Goal: Task Accomplishment & Management: Complete application form

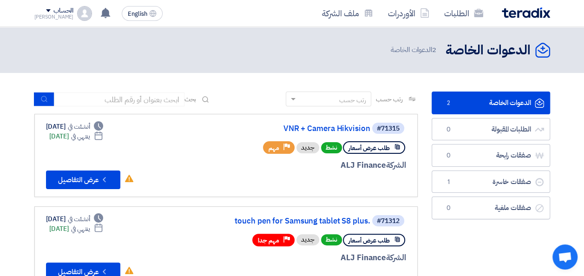
scroll to position [46, 0]
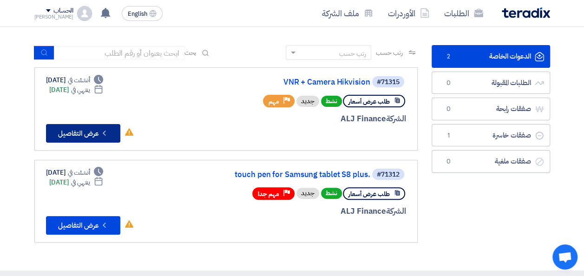
click at [92, 137] on button "Check details عرض التفاصيل" at bounding box center [83, 133] width 74 height 19
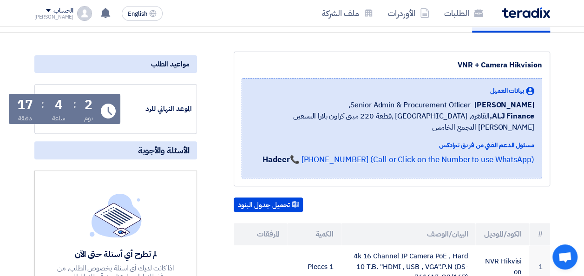
scroll to position [186, 0]
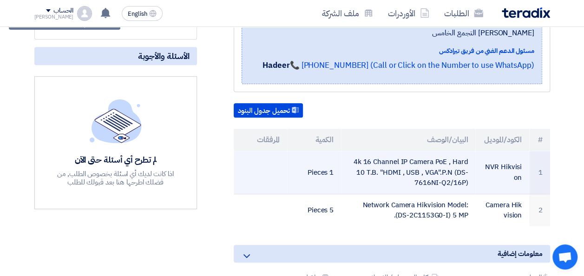
drag, startPoint x: 457, startPoint y: 159, endPoint x: 466, endPoint y: 172, distance: 15.5
click at [466, 172] on td "4k 16 Channel IP Camera PoE , Hard 10 T.B. "HDMI , USB , VGA".P.N (DS-7616NI-Q2…" at bounding box center [408, 172] width 134 height 43
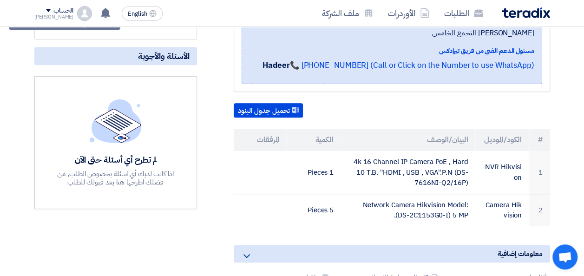
copy td "DS-7616NI-Q2/16P"
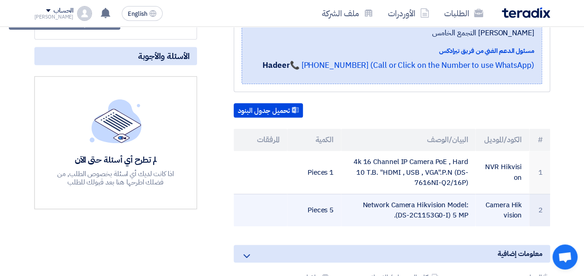
click at [422, 203] on td "Network Camera Hikvision Model: (DS-2C1153G0-I) 5 MP." at bounding box center [408, 210] width 134 height 33
drag, startPoint x: 398, startPoint y: 204, endPoint x: 448, endPoint y: 209, distance: 50.5
click at [448, 209] on td "Network Camera Hikvision Model: (DS-2C1153G0-I) 5 MP." at bounding box center [408, 210] width 134 height 33
click at [453, 205] on td "Network Camera Hikvision Model: (DS-2C1153G0-I) 5 MP." at bounding box center [408, 210] width 134 height 33
drag, startPoint x: 466, startPoint y: 204, endPoint x: 399, endPoint y: 204, distance: 66.5
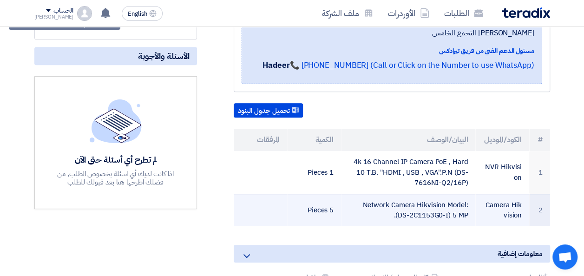
click at [399, 204] on td "Network Camera Hikvision Model: (DS-2C1153G0-I) 5 MP." at bounding box center [408, 210] width 134 height 33
copy td "DS-2C1153G0-I) 5 MP"
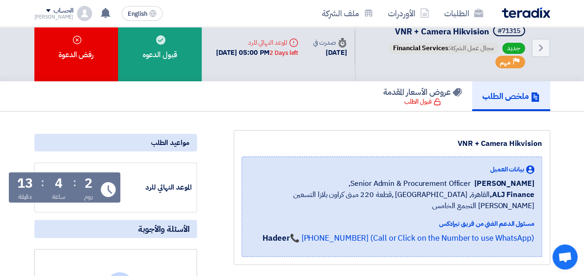
scroll to position [0, 0]
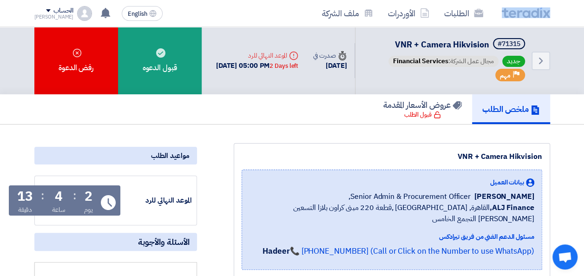
drag, startPoint x: 495, startPoint y: 10, endPoint x: 541, endPoint y: 14, distance: 45.3
click at [541, 14] on div "الطلبات الأوردرات ملف الشركة" at bounding box center [396, 13] width 310 height 22
copy div
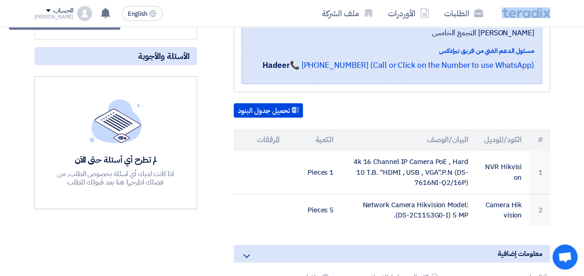
scroll to position [93, 0]
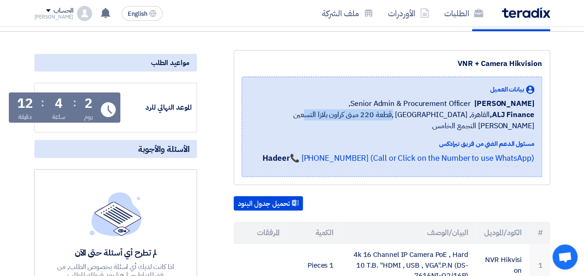
drag, startPoint x: 442, startPoint y: 114, endPoint x: 321, endPoint y: 115, distance: 120.4
click at [321, 115] on span "ALJ Finance, القاهرة, Egypt ,قطعة 220 مبنى كراون بلازا التسعين الشمالى التجمع ا…" at bounding box center [392, 120] width 285 height 22
copy span "قطعة 220 مبنى كراون بلازا التسعين الشمالى"
click at [478, 112] on span "ALJ Finance, القاهرة, Egypt ,قطعة 220 مبنى كراون بلازا التسعين الشمالى التجمع ا…" at bounding box center [392, 120] width 285 height 22
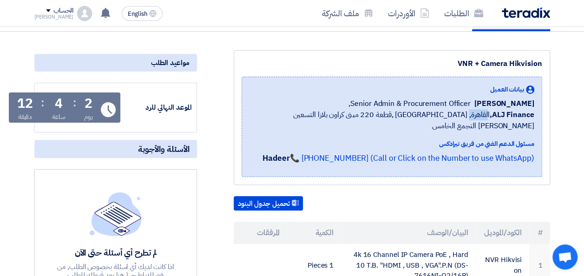
copy span "[GEOGRAPHIC_DATA]"
click at [456, 114] on span "ALJ Finance, القاهرة, Egypt ,قطعة 220 مبنى كراون بلازا التسعين الشمالى التجمع ا…" at bounding box center [392, 120] width 285 height 22
copy span "[GEOGRAPHIC_DATA]"
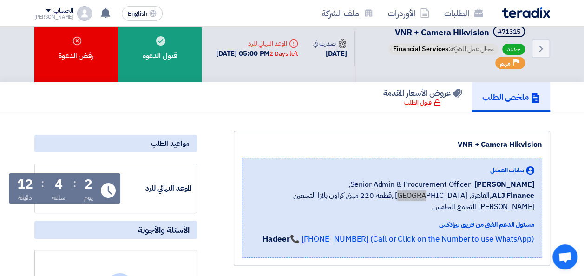
scroll to position [46, 0]
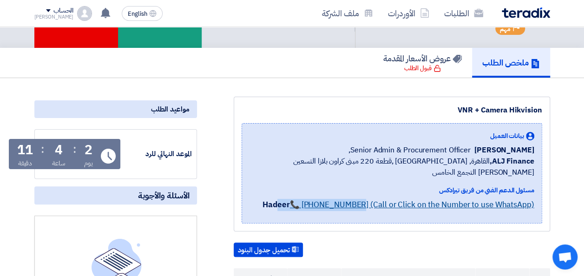
drag, startPoint x: 285, startPoint y: 194, endPoint x: 368, endPoint y: 195, distance: 83.2
click at [368, 199] on p "Hadeer 📞 +201150342798 (Call or Click on the Number to use WhatsApp)" at bounding box center [398, 205] width 271 height 12
copy p "eer 📞 +201150342798"
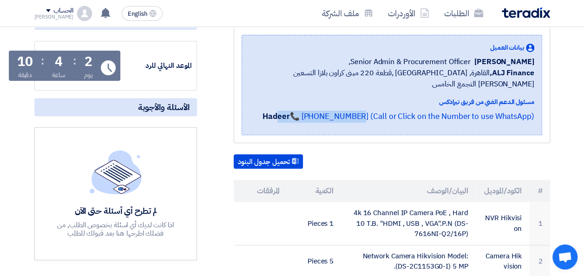
scroll to position [232, 0]
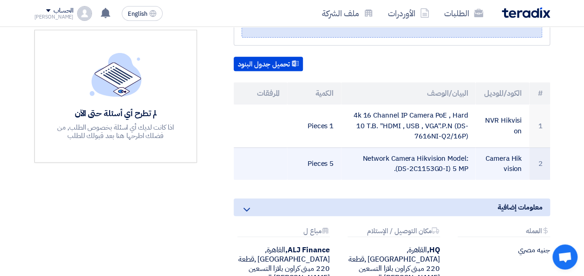
drag, startPoint x: 483, startPoint y: 144, endPoint x: 515, endPoint y: 158, distance: 34.8
click at [515, 158] on td "Camera Hikvision" at bounding box center [502, 163] width 54 height 33
click at [511, 157] on td "Camera Hikvision" at bounding box center [502, 163] width 54 height 33
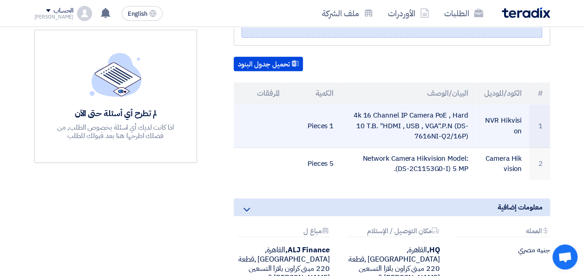
drag, startPoint x: 485, startPoint y: 105, endPoint x: 521, endPoint y: 120, distance: 38.5
click at [521, 118] on td "NVR Hikvision" at bounding box center [502, 126] width 54 height 43
click at [521, 121] on td "NVR Hikvision" at bounding box center [502, 126] width 54 height 43
drag, startPoint x: 521, startPoint y: 120, endPoint x: 497, endPoint y: 108, distance: 26.4
click at [497, 108] on td "NVR Hikvision" at bounding box center [502, 126] width 54 height 43
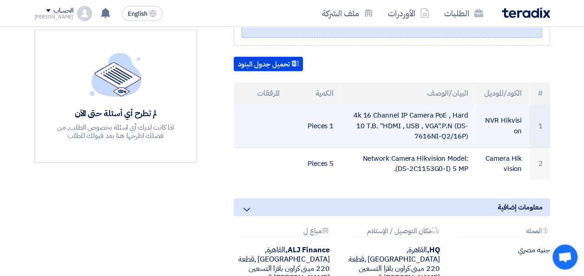
copy td "NVR Hikvision"
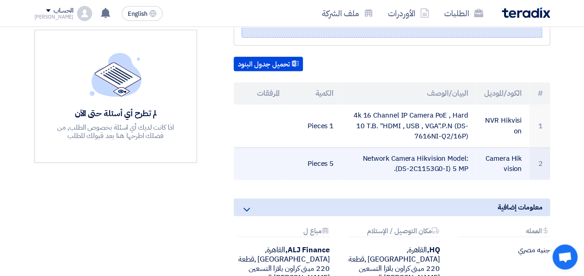
drag, startPoint x: 521, startPoint y: 156, endPoint x: 484, endPoint y: 145, distance: 39.0
click at [484, 147] on td "Camera Hikvision" at bounding box center [502, 163] width 54 height 33
click at [500, 147] on td "Camera Hikvision" at bounding box center [502, 163] width 54 height 33
click at [492, 148] on td "Camera Hikvision" at bounding box center [502, 163] width 54 height 33
drag, startPoint x: 492, startPoint y: 148, endPoint x: 504, endPoint y: 156, distance: 14.7
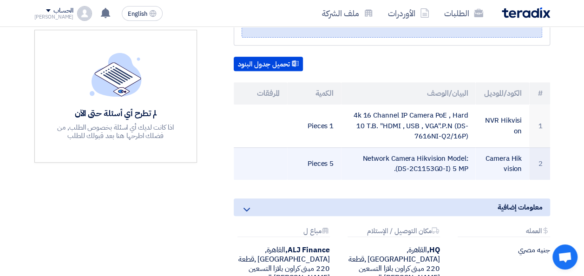
click at [504, 156] on td "Camera Hikvision" at bounding box center [502, 163] width 54 height 33
drag, startPoint x: 504, startPoint y: 156, endPoint x: 477, endPoint y: 146, distance: 28.4
click at [477, 147] on td "Camera Hikvision" at bounding box center [502, 163] width 54 height 33
click at [483, 147] on td "Camera Hikvision" at bounding box center [502, 163] width 54 height 33
drag, startPoint x: 484, startPoint y: 145, endPoint x: 493, endPoint y: 146, distance: 8.4
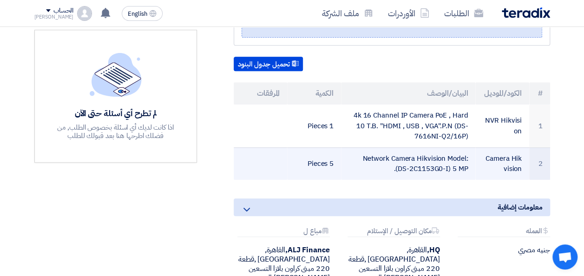
click at [493, 147] on td "Camera Hikvision" at bounding box center [502, 163] width 54 height 33
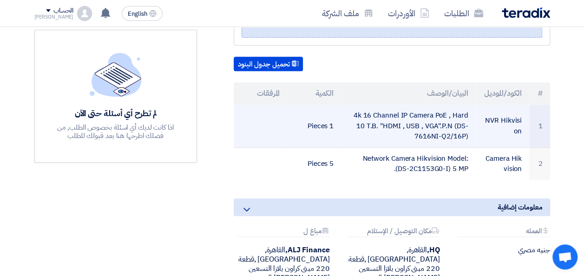
click at [502, 109] on td "NVR Hikvision" at bounding box center [502, 126] width 54 height 43
click at [502, 108] on td "NVR Hikvision" at bounding box center [502, 126] width 54 height 43
copy tr "NVR Hikvision"
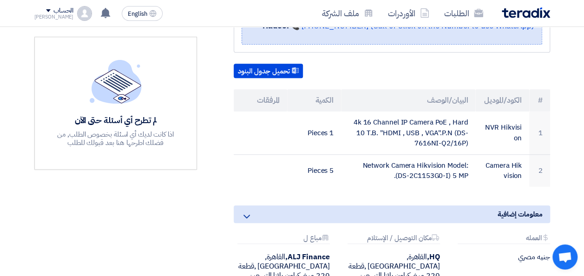
scroll to position [139, 0]
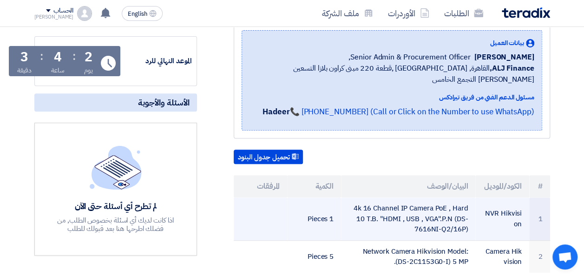
click at [455, 224] on td "4k 16 Channel IP Camera PoE , Hard 10 T.B. "HDMI , USB , VGA".P.N (DS-7616NI-Q2…" at bounding box center [408, 219] width 134 height 43
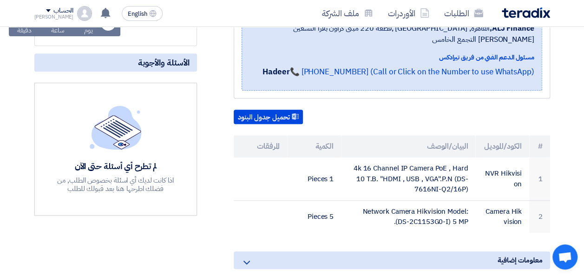
scroll to position [232, 0]
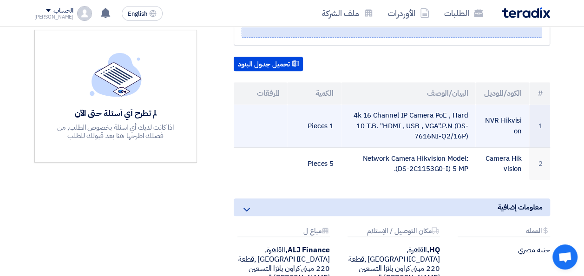
drag, startPoint x: 466, startPoint y: 125, endPoint x: 354, endPoint y: 104, distance: 114.4
click at [354, 105] on td "4k 16 Channel IP Camera PoE , Hard 10 T.B. "HDMI , USB , VGA".P.N (DS-7616NI-Q2…" at bounding box center [408, 126] width 134 height 43
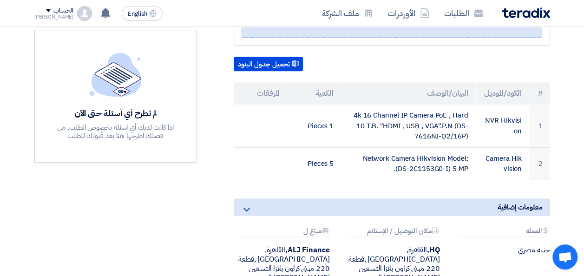
drag, startPoint x: 354, startPoint y: 104, endPoint x: 387, endPoint y: 225, distance: 126.3
click at [381, 198] on div "معلومات إضافية" at bounding box center [392, 207] width 317 height 18
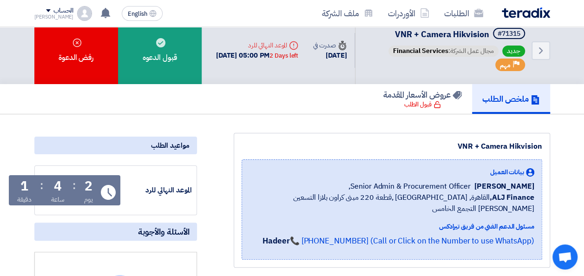
scroll to position [0, 0]
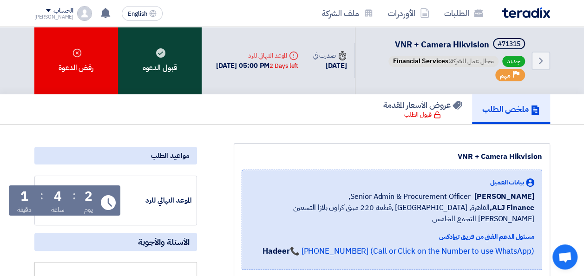
click at [167, 64] on div "قبول الدعوه" at bounding box center [160, 60] width 84 height 67
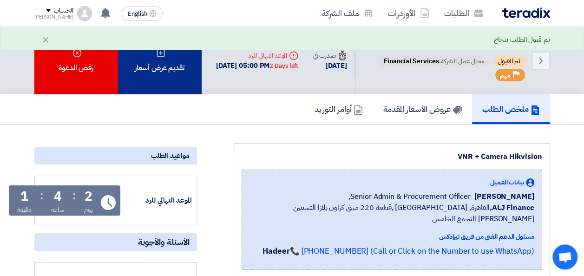
click at [163, 78] on div "تقديم عرض أسعار" at bounding box center [160, 60] width 84 height 67
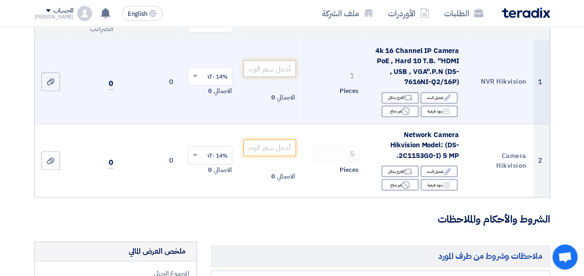
scroll to position [93, 0]
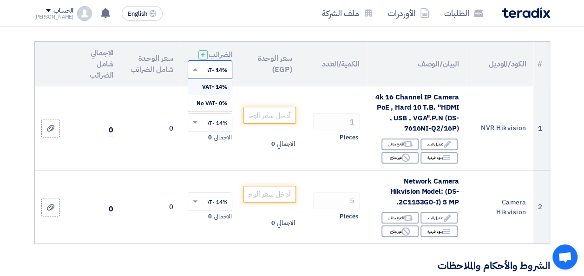
click at [211, 78] on input "text" at bounding box center [215, 70] width 26 height 15
click at [214, 91] on span "14% -VAT" at bounding box center [215, 87] width 26 height 8
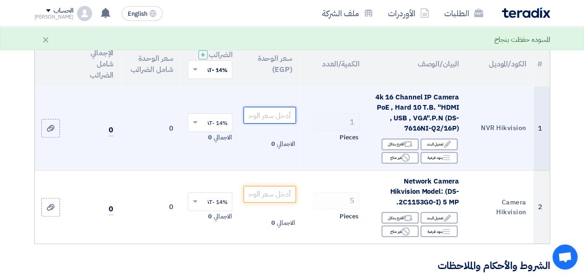
click at [269, 119] on input "number" at bounding box center [270, 115] width 52 height 17
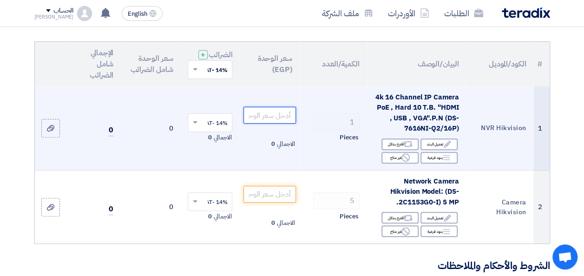
paste input "10500.00"
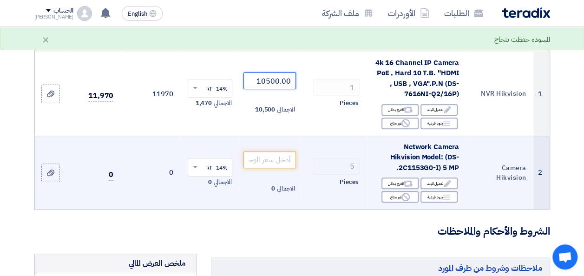
scroll to position [139, 0]
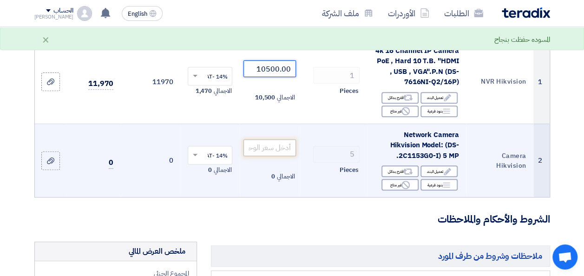
type input "10500.00"
click at [282, 156] on input "number" at bounding box center [270, 147] width 52 height 17
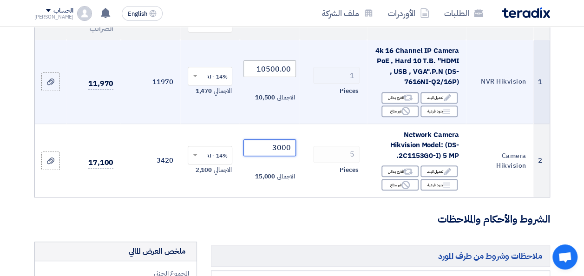
type input "3000"
click at [267, 75] on input "10500.00" at bounding box center [270, 68] width 52 height 17
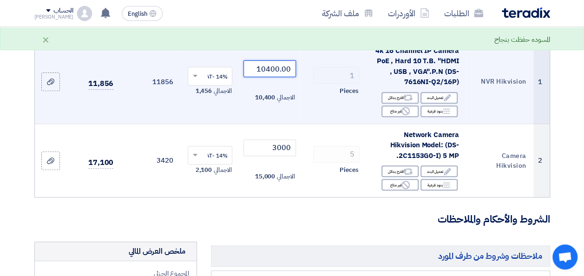
type input "10400.00"
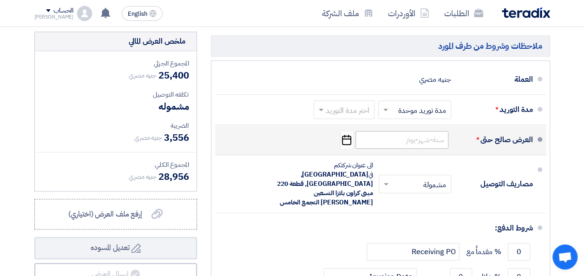
scroll to position [325, 0]
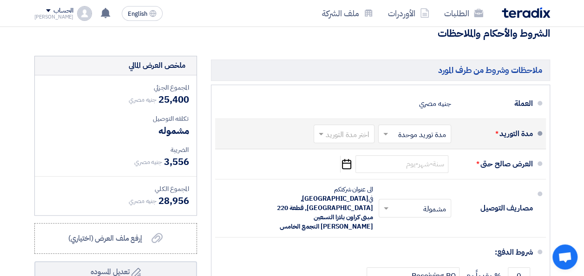
click at [396, 140] on input "text" at bounding box center [413, 134] width 68 height 13
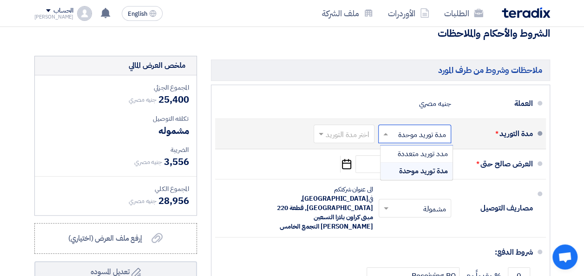
click at [396, 140] on input "text" at bounding box center [413, 134] width 68 height 13
click at [343, 141] on input "text" at bounding box center [342, 134] width 56 height 13
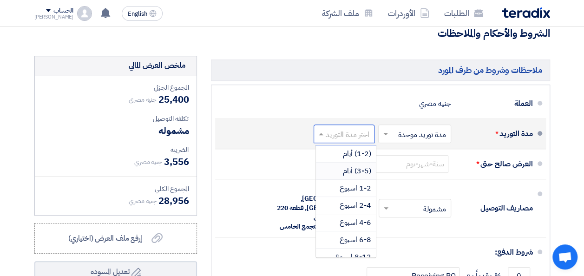
click at [342, 177] on div "(3-5) أيام" at bounding box center [346, 171] width 60 height 17
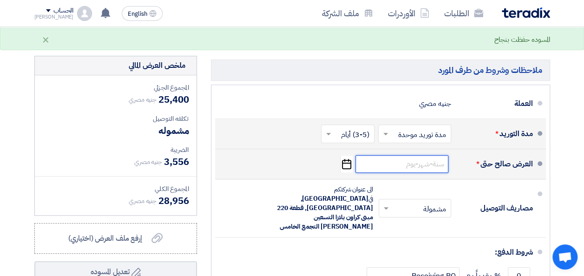
click at [409, 173] on input at bounding box center [402, 164] width 93 height 18
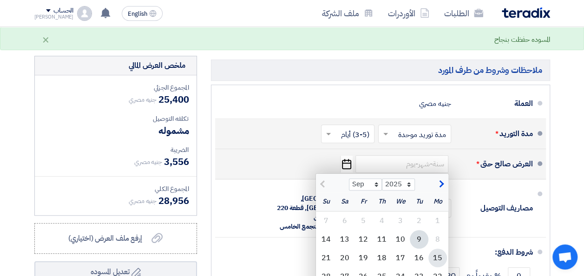
click at [440, 261] on div "15" at bounding box center [438, 258] width 19 height 19
type input "[DATE]"
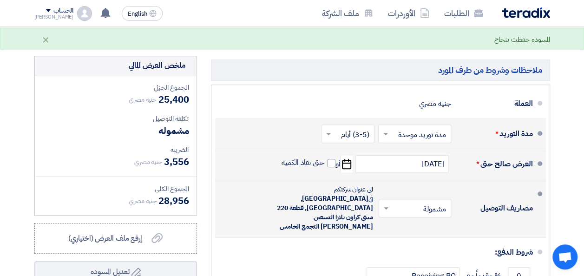
scroll to position [372, 0]
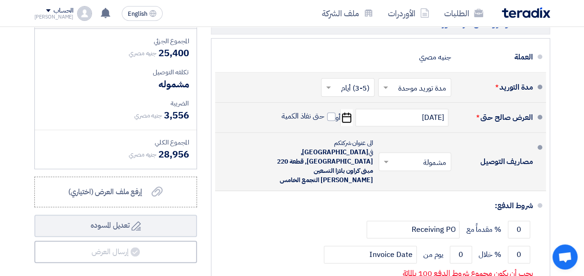
click at [400, 162] on input "text" at bounding box center [413, 162] width 68 height 13
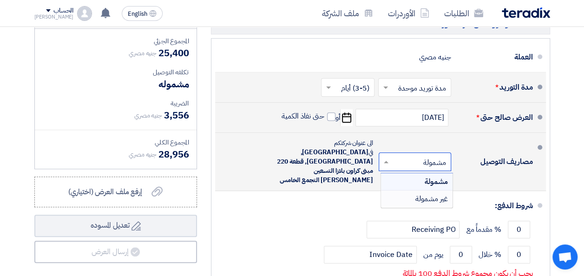
click at [416, 193] on span "غير مشمولة" at bounding box center [432, 198] width 33 height 11
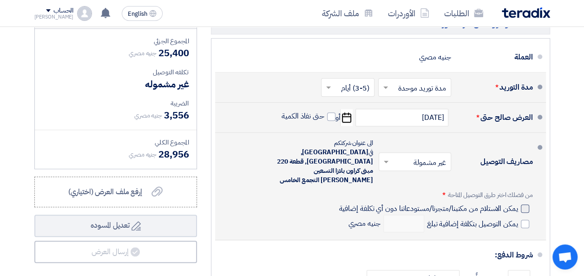
click at [525, 205] on div at bounding box center [525, 209] width 8 height 8
click at [518, 204] on input "يمكن الاستلام من مكتبنا/متجرنا/مستودعاتنا دون أي تكلفة إضافية" at bounding box center [427, 213] width 181 height 18
checkbox input "true"
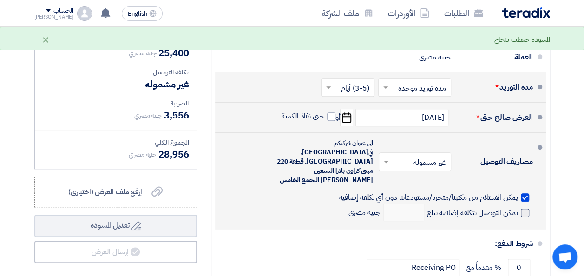
click at [525, 209] on span at bounding box center [525, 213] width 8 height 8
click at [518, 208] on input "يمكن التوصيل بتكلفة إضافية تبلغ" at bounding box center [471, 217] width 93 height 18
click at [524, 209] on span at bounding box center [525, 213] width 8 height 8
click at [518, 208] on input "يمكن التوصيل بتكلفة إضافية تبلغ" at bounding box center [471, 217] width 93 height 18
checkbox input "false"
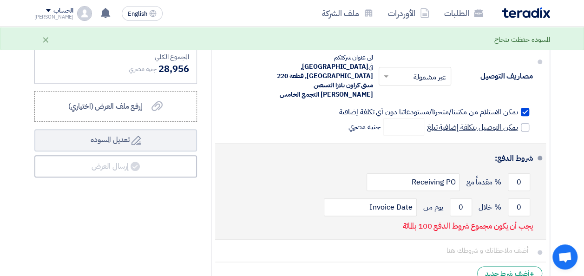
scroll to position [465, 0]
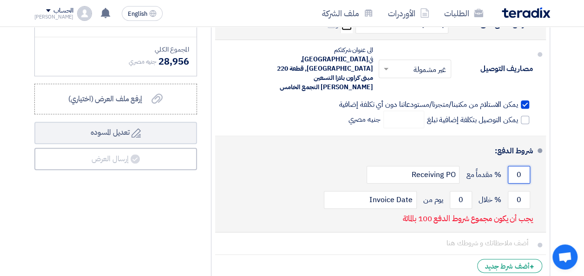
drag, startPoint x: 521, startPoint y: 163, endPoint x: 505, endPoint y: 164, distance: 15.8
click at [505, 164] on div "0 % مقدماً مع Receiving PO" at bounding box center [378, 174] width 310 height 25
type input "50"
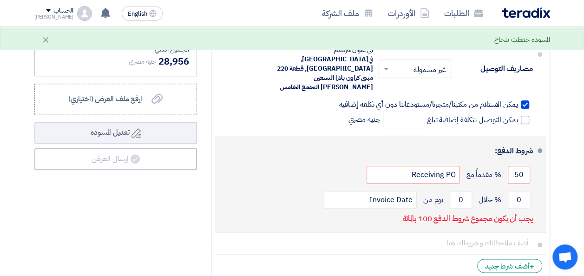
click at [314, 171] on div "50 % مقدماً مع Receiving PO" at bounding box center [378, 174] width 310 height 25
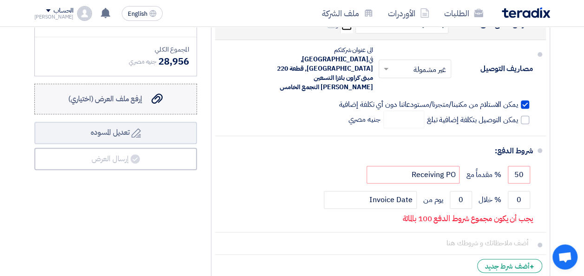
click at [135, 105] on span "إرفع ملف العرض (اختياري)" at bounding box center [105, 98] width 74 height 11
click at [0, 0] on input "إرفع ملف العرض (اختياري) إرفع ملف العرض (اختياري)" at bounding box center [0, 0] width 0 height 0
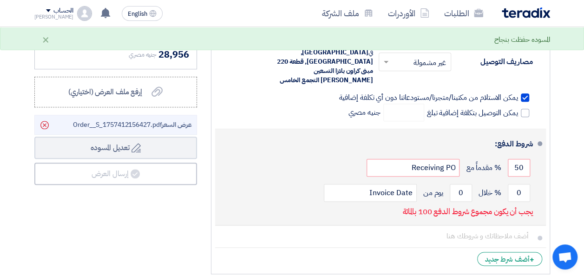
scroll to position [511, 0]
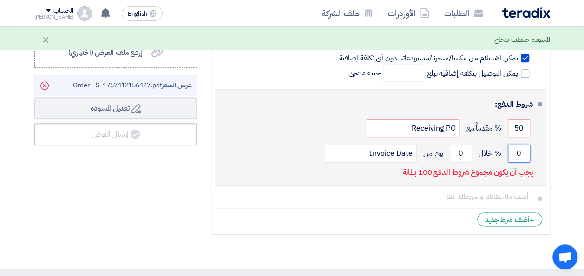
click at [519, 145] on input "0" at bounding box center [519, 154] width 22 height 18
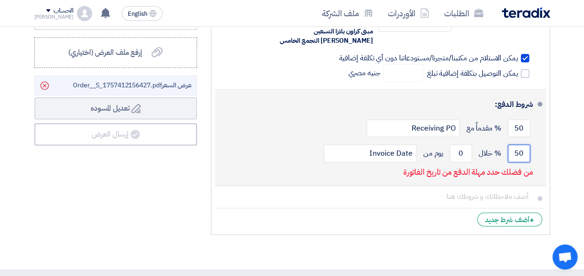
type input "50"
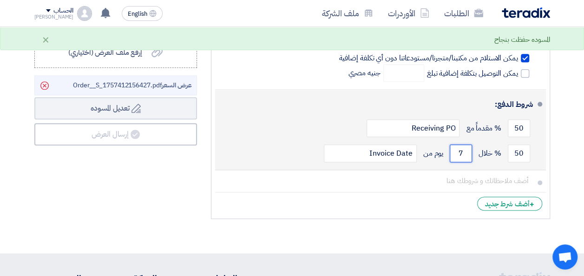
type input "7"
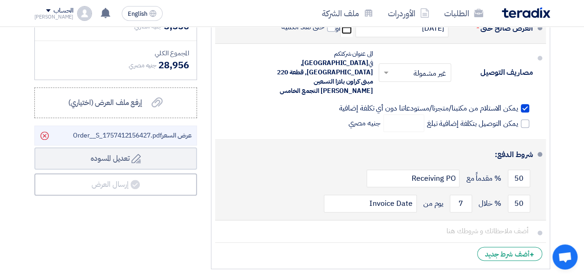
scroll to position [465, 0]
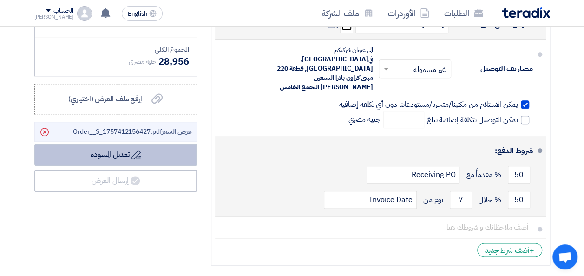
click at [130, 166] on button "Draft تعديل المسوده" at bounding box center [115, 155] width 163 height 22
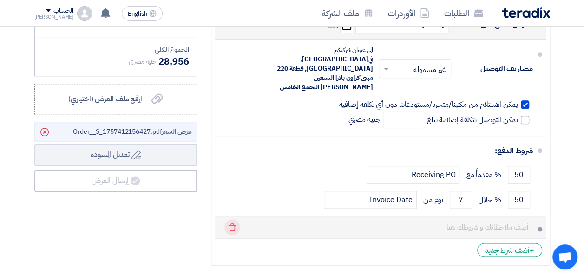
click at [230, 219] on icon "Delete" at bounding box center [232, 227] width 16 height 16
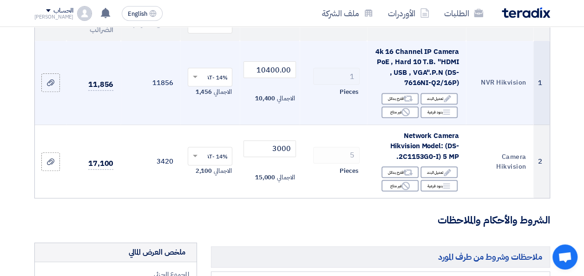
scroll to position [139, 0]
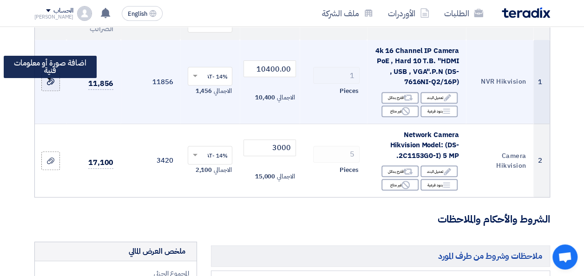
click at [49, 86] on icon at bounding box center [50, 81] width 7 height 7
click at [0, 0] on input "file" at bounding box center [0, 0] width 0 height 0
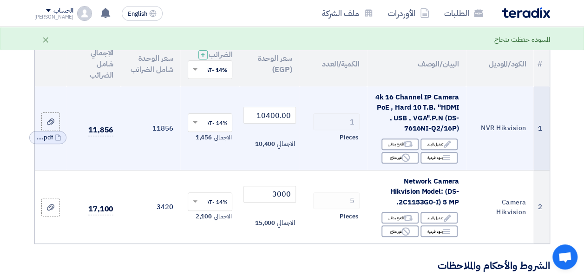
scroll to position [93, 0]
click at [60, 141] on icon "Cancel" at bounding box center [62, 137] width 7 height 7
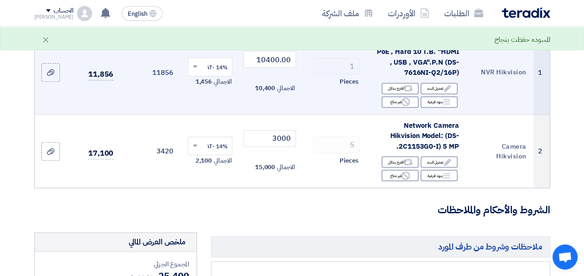
scroll to position [232, 0]
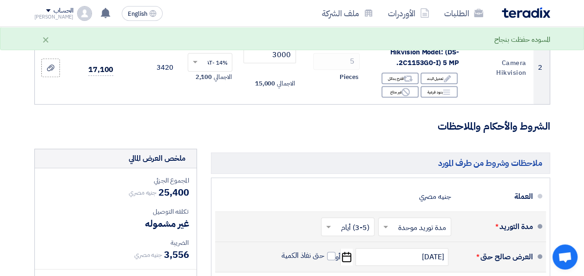
click at [284, 134] on h3 "الشروط والأحكام والملاحظات" at bounding box center [292, 126] width 516 height 14
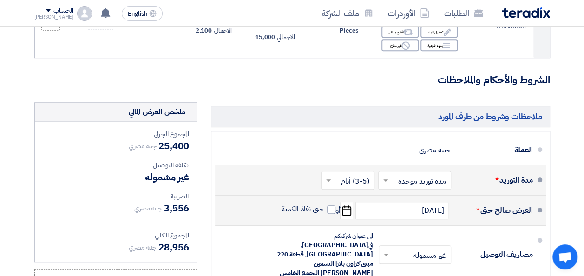
scroll to position [372, 0]
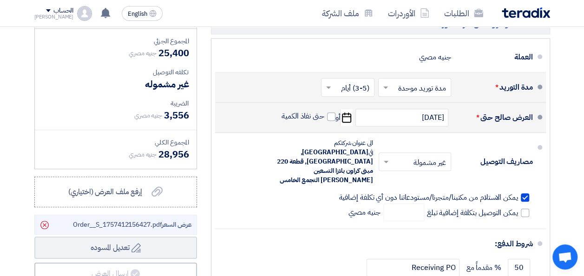
click at [166, 161] on span "28,956" at bounding box center [173, 154] width 30 height 14
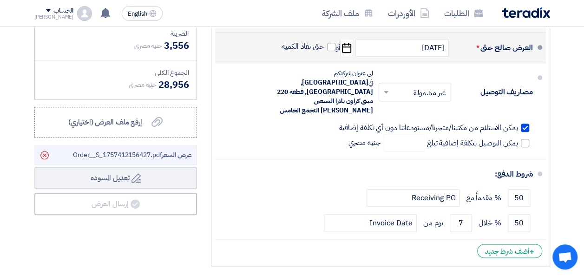
scroll to position [325, 0]
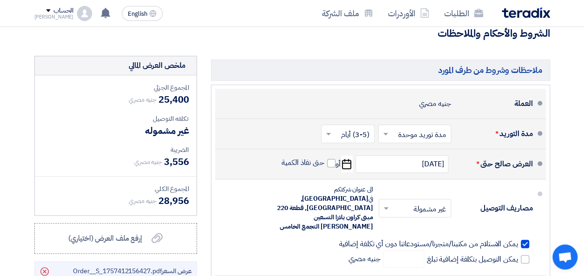
click at [452, 109] on div "العملة جنيه مصري" at bounding box center [378, 103] width 310 height 22
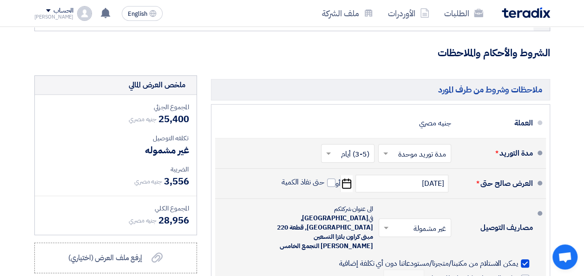
scroll to position [418, 0]
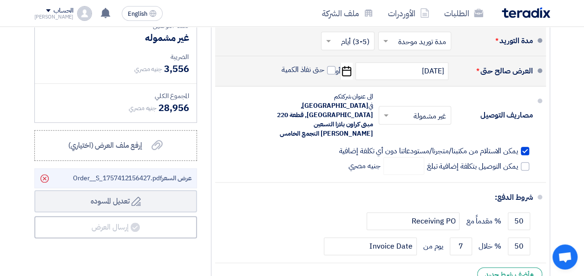
click at [150, 181] on span "عرض السعر Order__S_1757412156427.pdf" at bounding box center [132, 178] width 119 height 10
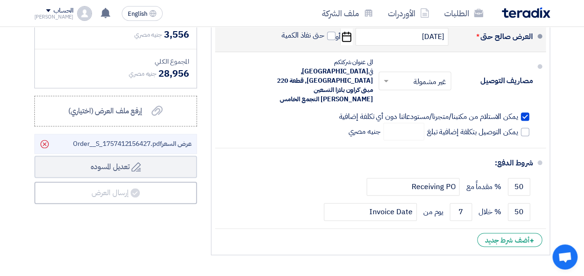
scroll to position [511, 0]
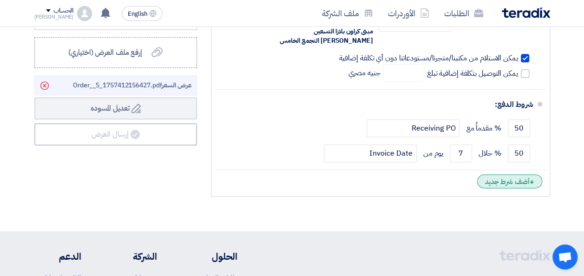
click at [508, 174] on div "+ أضف شرط جديد" at bounding box center [509, 181] width 65 height 14
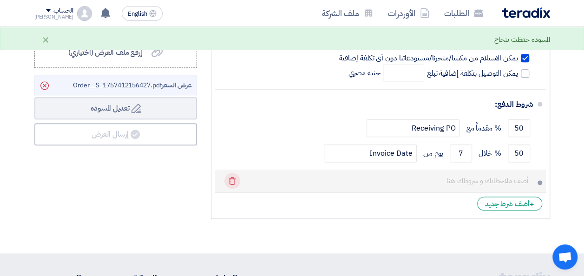
click at [227, 173] on icon "Delete" at bounding box center [232, 181] width 16 height 16
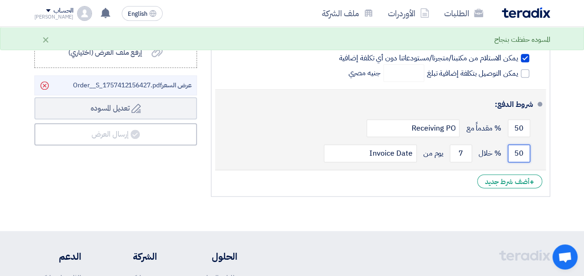
drag, startPoint x: 514, startPoint y: 140, endPoint x: 543, endPoint y: 143, distance: 28.9
click at [539, 140] on li "شروط الدفع: 50 % مقدماً مع Receiving PO 50 % خلال 7 Invoice Date" at bounding box center [380, 130] width 331 height 80
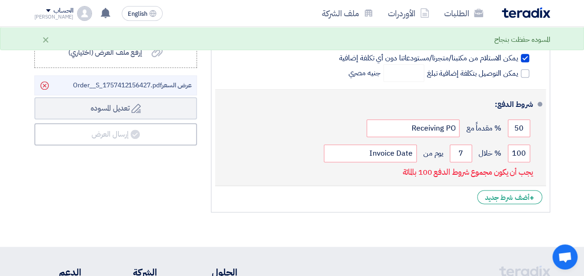
scroll to position [521, 0]
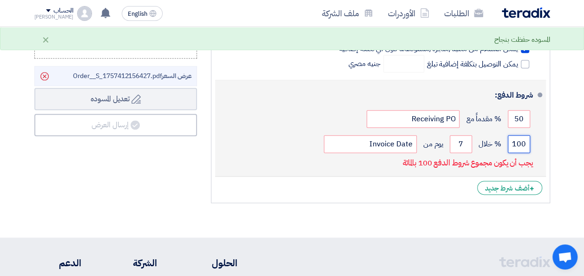
drag, startPoint x: 512, startPoint y: 130, endPoint x: 540, endPoint y: 133, distance: 28.0
click at [540, 133] on li "شروط الدفع: 50 % مقدماً مع Receiving PO 100 % خلال 7 Invoice Date" at bounding box center [380, 128] width 331 height 96
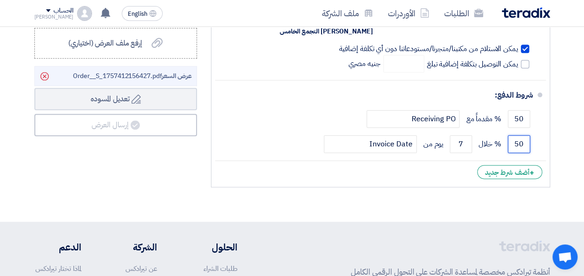
type input "50"
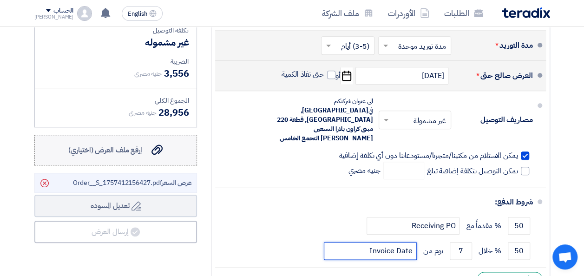
scroll to position [428, 0]
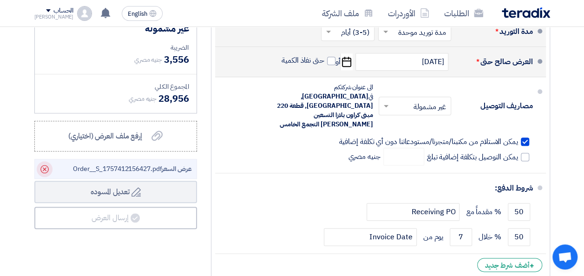
click at [41, 171] on icon "Delete" at bounding box center [45, 169] width 16 height 16
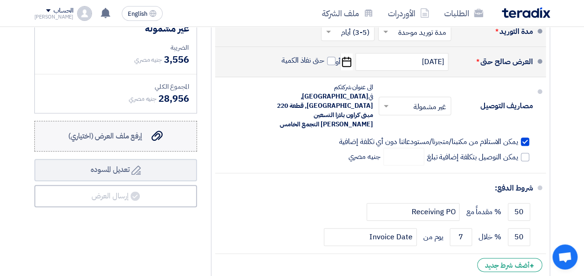
click at [118, 142] on span "إرفع ملف العرض (اختياري)" at bounding box center [105, 136] width 74 height 11
click at [0, 0] on input "إرفع ملف العرض (اختياري) إرفع ملف العرض (اختياري)" at bounding box center [0, 0] width 0 height 0
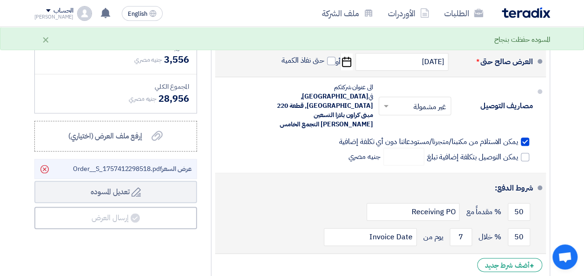
click at [225, 199] on div "50 % مقدماً مع Receiving PO" at bounding box center [378, 211] width 310 height 25
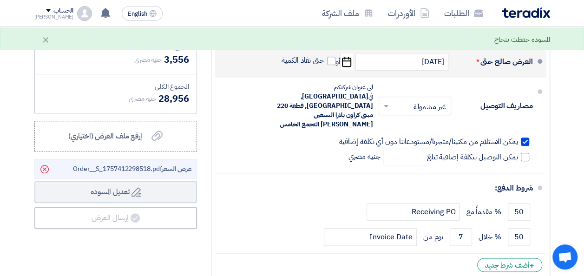
click at [213, 154] on ul "العملة جنيه مصري مدة التوريد * اختر مدة التوريد × مدة توريد موحدة ×" at bounding box center [380, 131] width 339 height 298
click at [209, 142] on div "ملاحظات وشروط من طرف المورد العملة جنيه مصري مدة التوريد * اختر مدة التوريد × ×" at bounding box center [380, 119] width 353 height 331
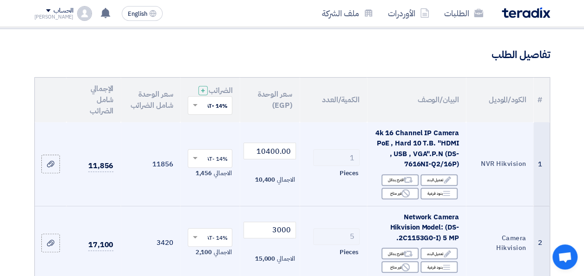
scroll to position [0, 0]
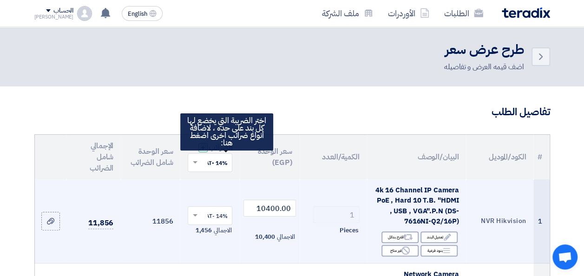
click at [205, 153] on span "+" at bounding box center [203, 147] width 5 height 11
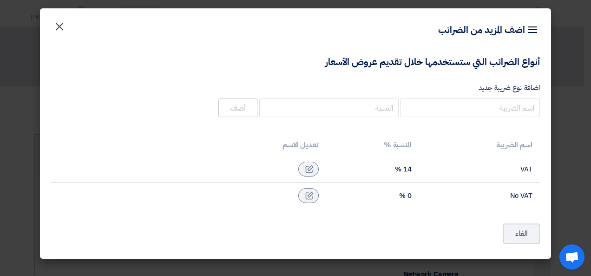
click at [59, 23] on span "×" at bounding box center [59, 26] width 11 height 28
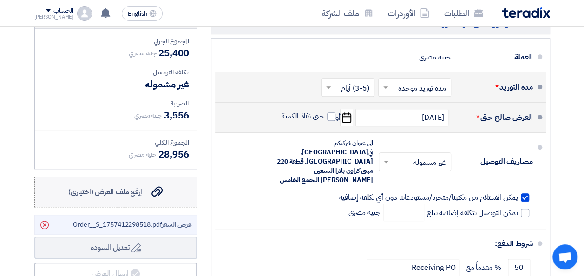
scroll to position [511, 0]
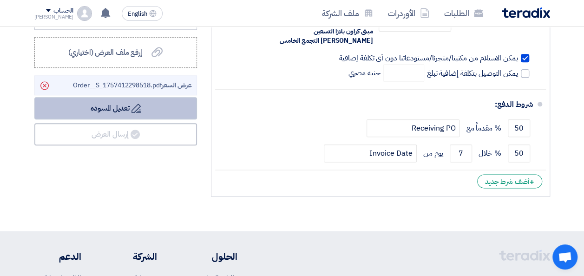
click at [115, 117] on button "Draft تعديل المسوده" at bounding box center [115, 108] width 163 height 22
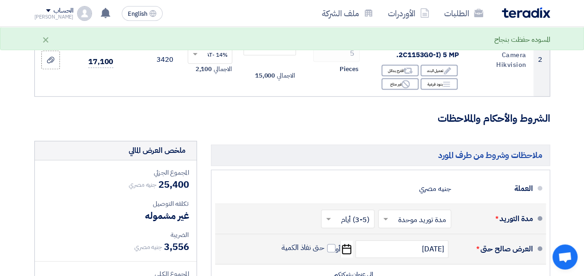
scroll to position [139, 0]
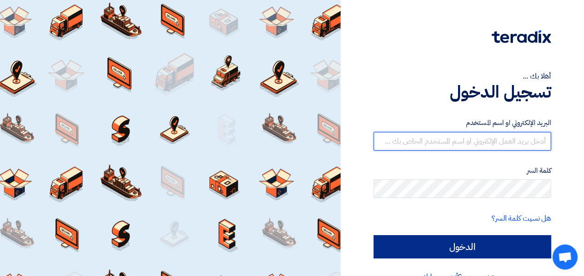
type input "[PERSON_NAME][EMAIL_ADDRESS][PERSON_NAME][DOMAIN_NAME]"
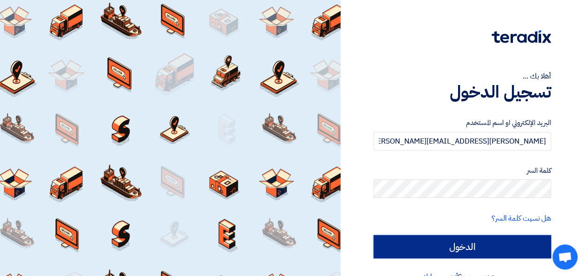
click at [472, 244] on input "الدخول" at bounding box center [463, 246] width 178 height 23
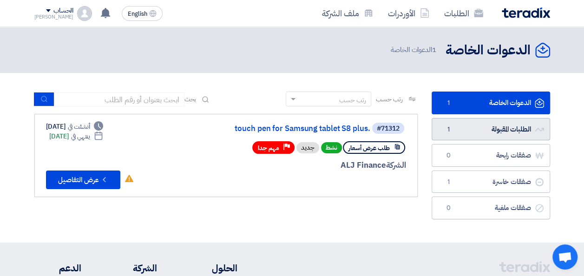
click at [481, 131] on link "الطلبات المقبولة الطلبات المقبولة 1" at bounding box center [491, 129] width 119 height 23
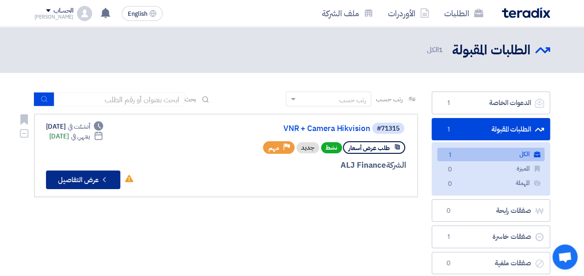
click at [67, 180] on button "Check details عرض التفاصيل" at bounding box center [83, 180] width 74 height 19
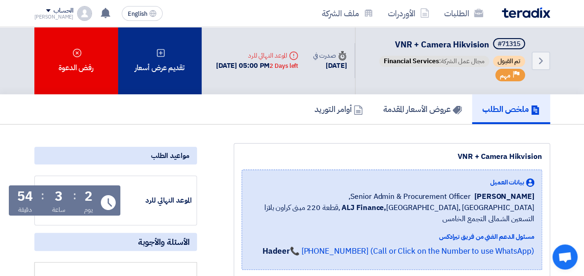
click at [163, 80] on div "تقديم عرض أسعار" at bounding box center [160, 60] width 84 height 67
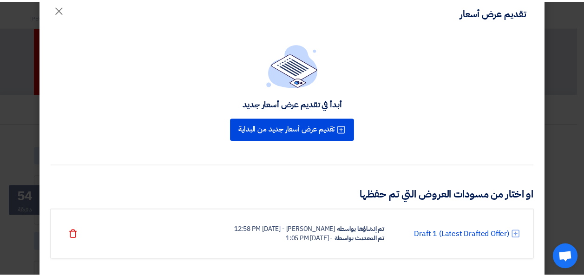
scroll to position [32, 0]
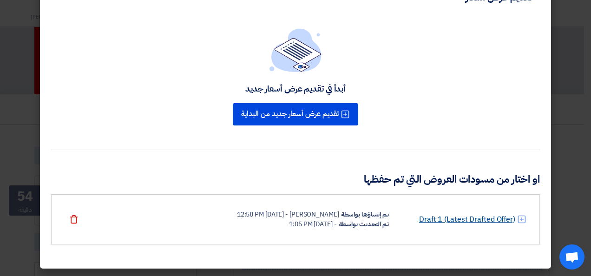
click at [471, 221] on link "Draft 1 (Latest Drafted Offer)" at bounding box center [467, 219] width 96 height 11
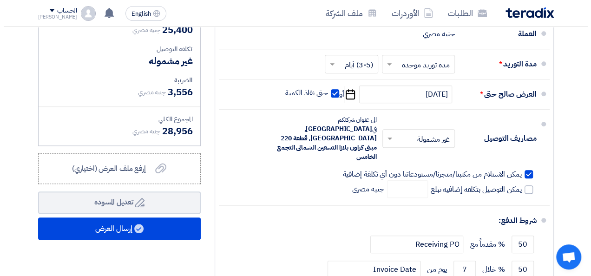
scroll to position [511, 0]
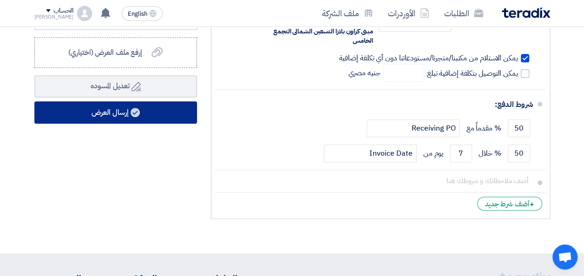
click at [125, 123] on button "إرسال العرض" at bounding box center [115, 112] width 163 height 22
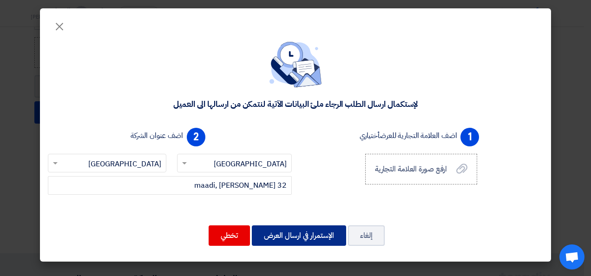
click at [297, 237] on button "الإستمرار في ارسال العرض" at bounding box center [299, 235] width 94 height 20
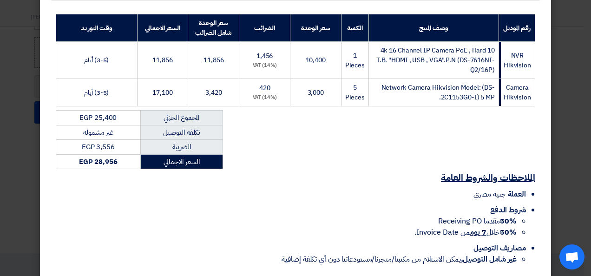
scroll to position [181, 0]
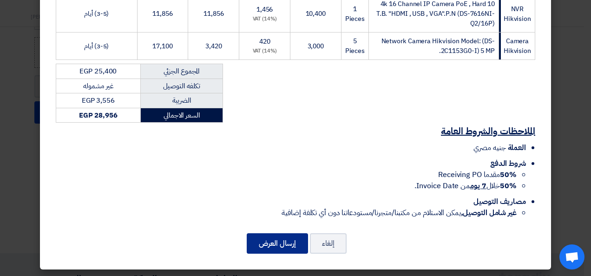
click at [270, 243] on button "إرسال العرض" at bounding box center [277, 243] width 61 height 20
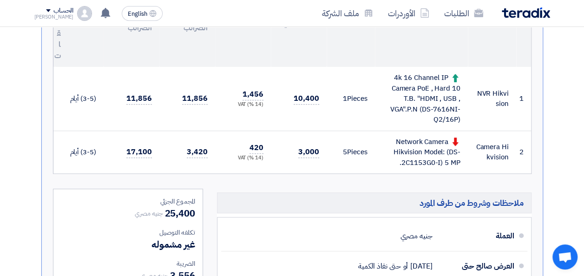
scroll to position [346, 0]
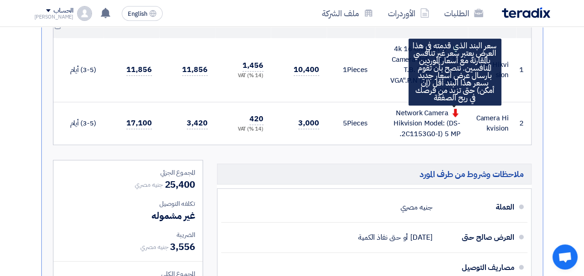
click at [454, 112] on use at bounding box center [455, 113] width 6 height 8
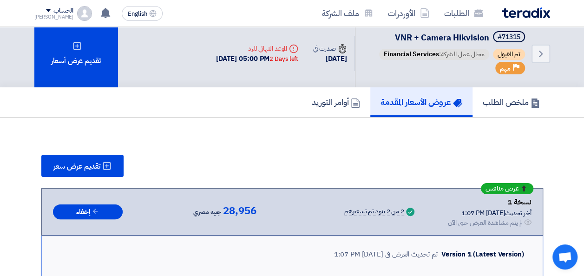
scroll to position [0, 0]
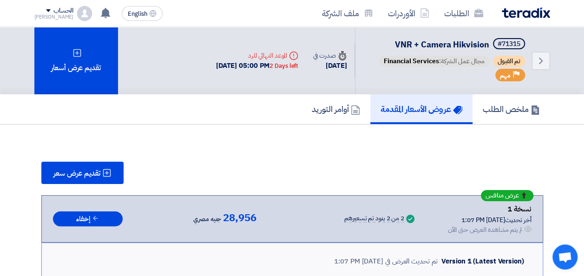
click at [523, 18] on div "الطلبات الأوردرات ملف الشركة" at bounding box center [396, 13] width 310 height 22
click at [451, 18] on link "الطلبات" at bounding box center [464, 13] width 54 height 22
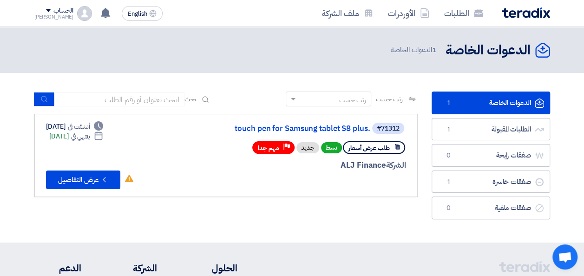
click at [258, 111] on div "رتب حسب رتب حسب بحث" at bounding box center [225, 103] width 383 height 22
